Goal: Task Accomplishment & Management: Complete application form

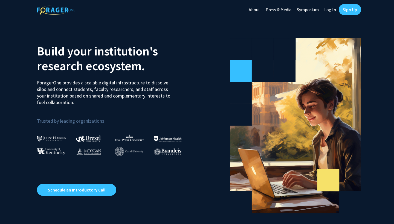
click at [350, 8] on link "Sign Up" at bounding box center [350, 9] width 22 height 11
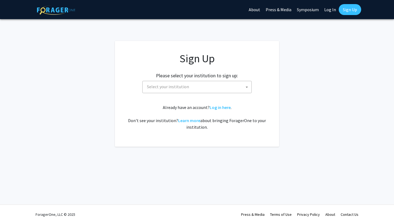
click at [240, 89] on span "Select your institution" at bounding box center [198, 86] width 107 height 11
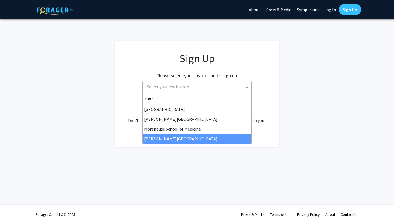
type input "mor"
select select "20"
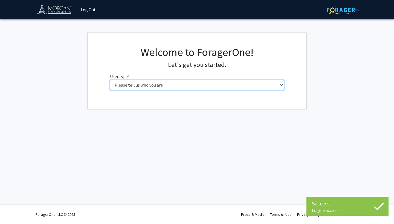
select select "1: undergrad"
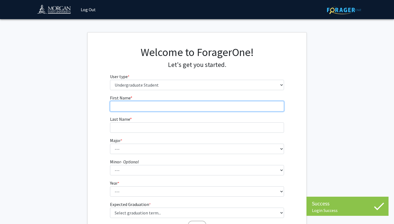
click at [268, 105] on input "First Name * required" at bounding box center [197, 106] width 174 height 10
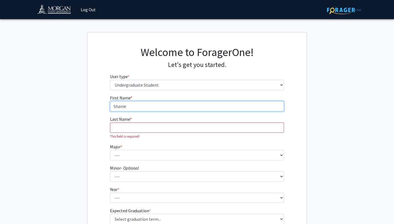
click at [271, 105] on input "Shanie" at bounding box center [197, 106] width 174 height 10
type input "Shanice"
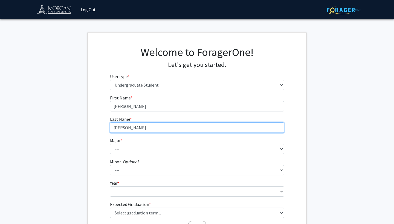
type input "Jackson"
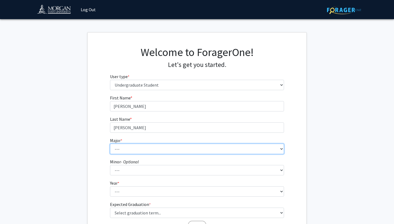
select select "52: 1642"
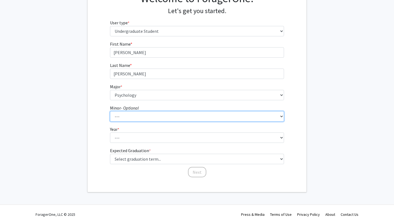
scroll to position [54, 0]
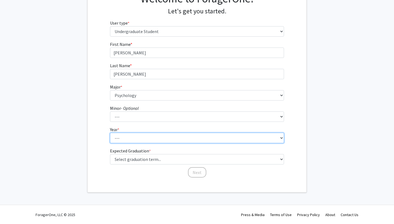
select select "3: junior"
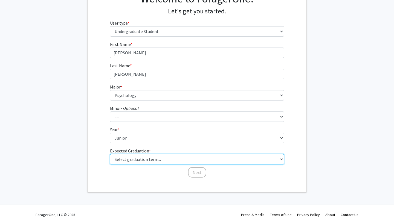
select select "9: spring_2027"
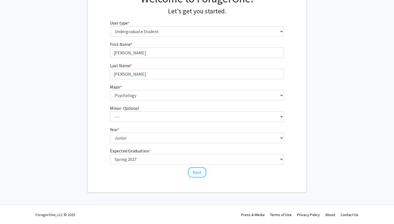
click at [200, 172] on button "Next" at bounding box center [197, 172] width 18 height 10
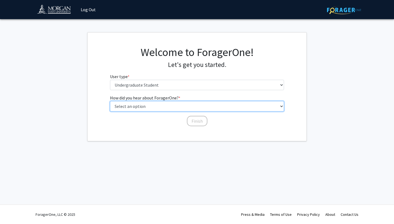
select select "2: faculty_recommendation"
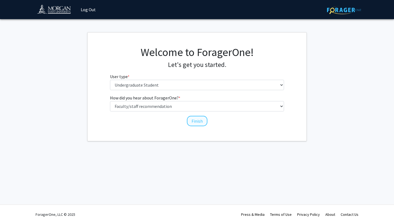
click at [204, 121] on button "Finish" at bounding box center [197, 121] width 21 height 10
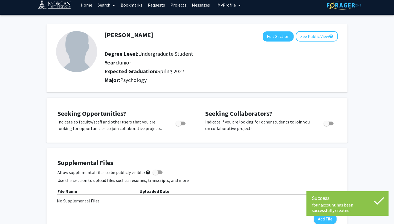
scroll to position [9, 0]
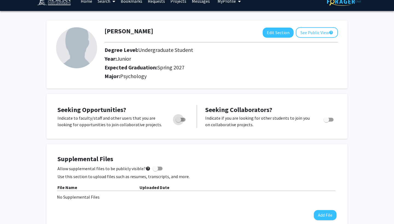
click at [185, 122] on span "Toggle" at bounding box center [181, 120] width 10 height 4
click at [178, 122] on input "Are you actively seeking opportunities?" at bounding box center [178, 122] width 0 height 0
checkbox input "true"
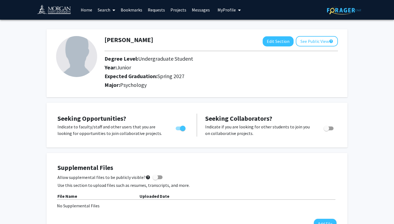
scroll to position [0, 0]
click at [277, 44] on button "Edit Section" at bounding box center [278, 41] width 31 height 10
select select "junior"
select select "37: spring_2027"
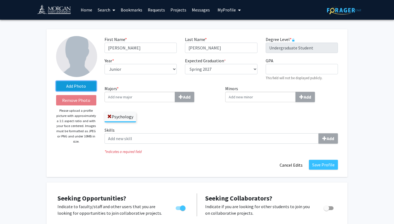
click at [74, 89] on label "Add Photo" at bounding box center [76, 86] width 40 height 10
click at [0, 0] on input "Add Photo" at bounding box center [0, 0] width 0 height 0
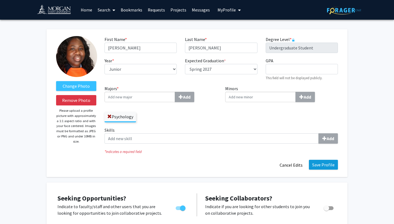
click at [323, 166] on button "Save Profile" at bounding box center [323, 165] width 29 height 10
